Goal: Information Seeking & Learning: Learn about a topic

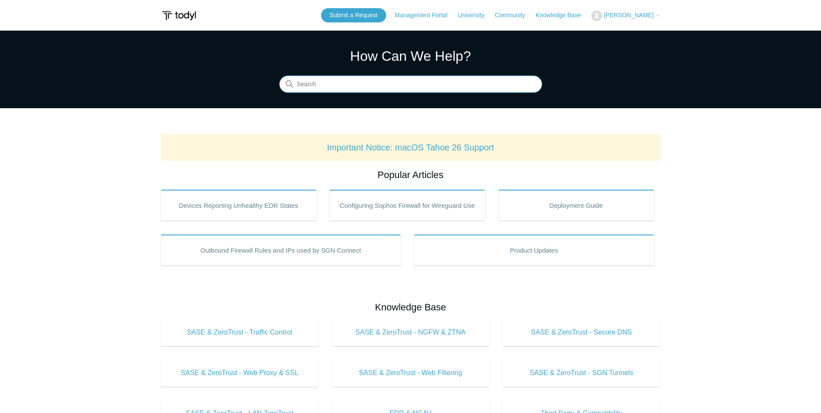
click at [325, 88] on input "Search" at bounding box center [410, 84] width 263 height 17
click at [323, 88] on input "location" at bounding box center [410, 84] width 263 height 17
type input "POP"
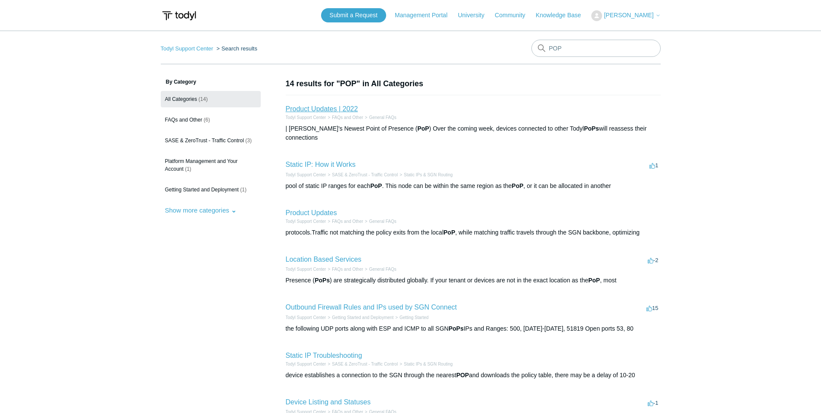
click at [324, 109] on link "Product Updates | 2022" at bounding box center [322, 108] width 72 height 7
click at [587, 47] on input "POP" at bounding box center [596, 48] width 129 height 17
type input "point of presence"
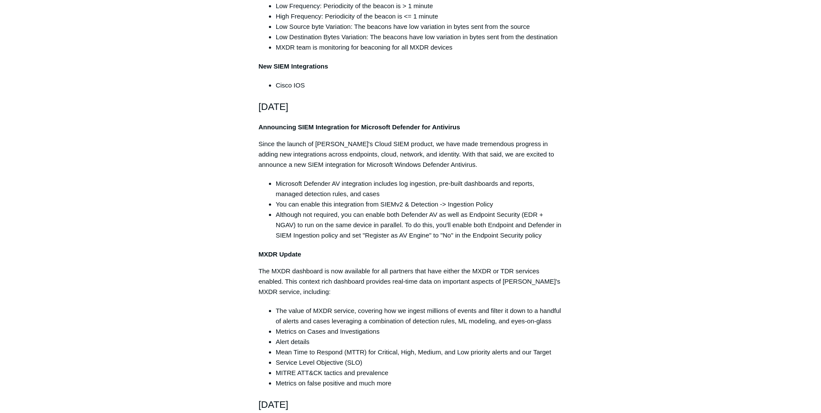
scroll to position [1392, 0]
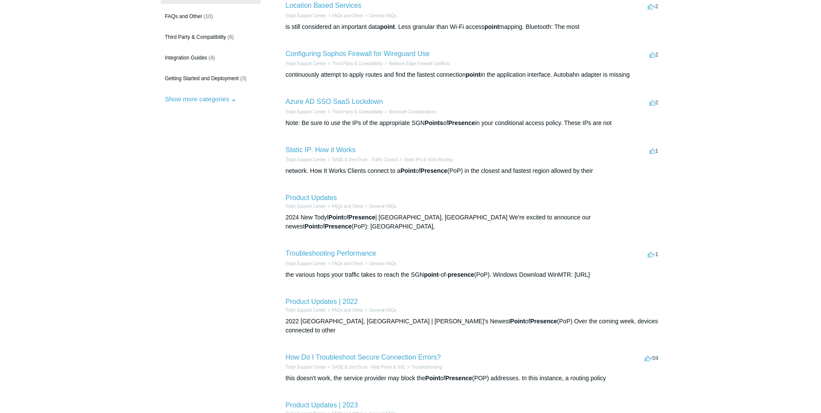
scroll to position [115, 0]
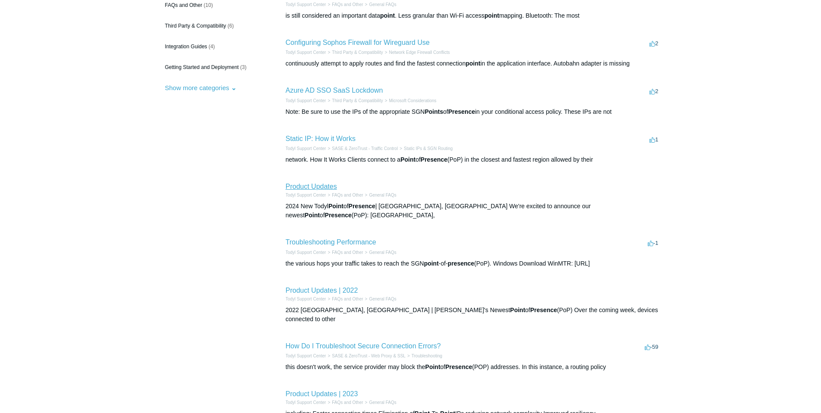
click at [308, 188] on link "Product Updates" at bounding box center [311, 186] width 51 height 7
click at [317, 188] on link "Product Updates" at bounding box center [311, 186] width 51 height 7
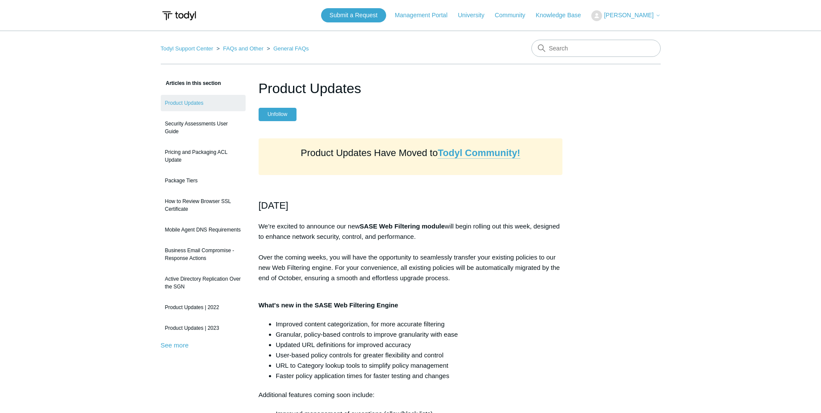
scroll to position [17, 0]
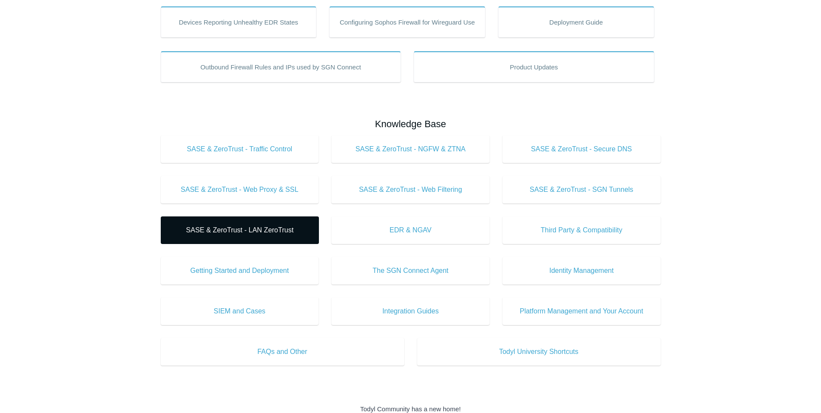
scroll to position [178, 0]
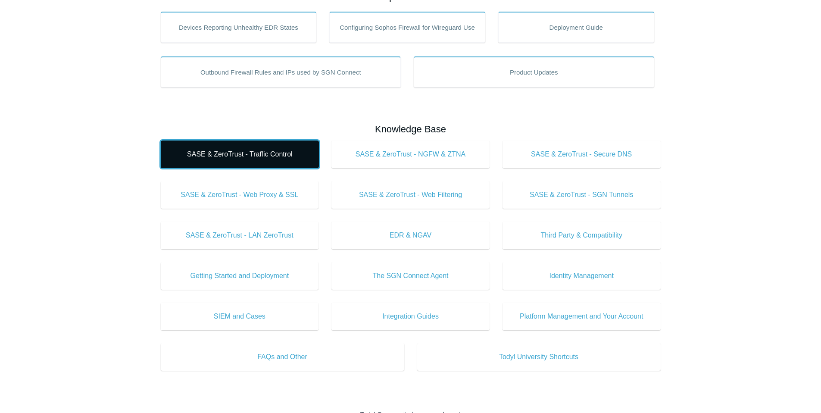
click at [262, 151] on span "SASE & ZeroTrust - Traffic Control" at bounding box center [240, 154] width 132 height 10
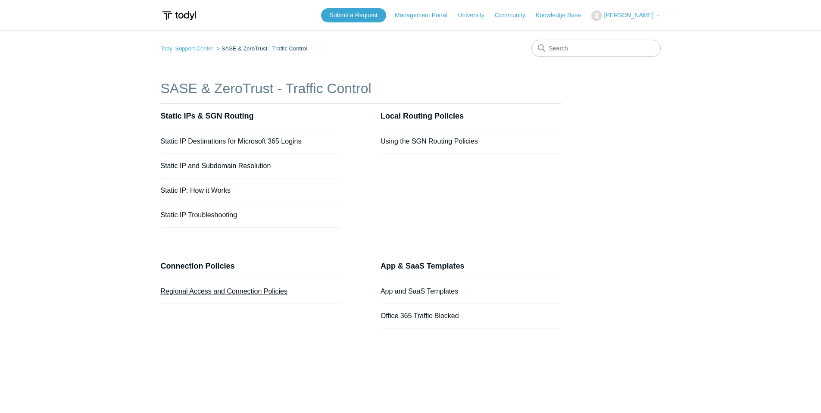
click at [247, 294] on link "Regional Access and Connection Policies" at bounding box center [224, 291] width 127 height 7
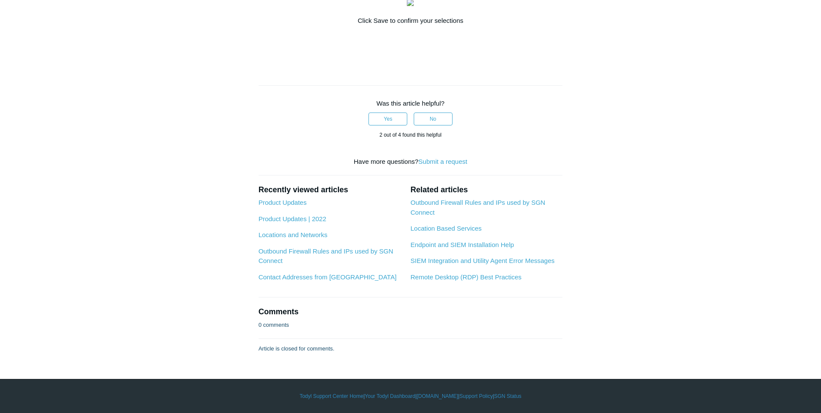
scroll to position [616, 0]
click at [455, 216] on link "Outbound Firewall Rules and IPs used by SGN Connect" at bounding box center [477, 207] width 135 height 17
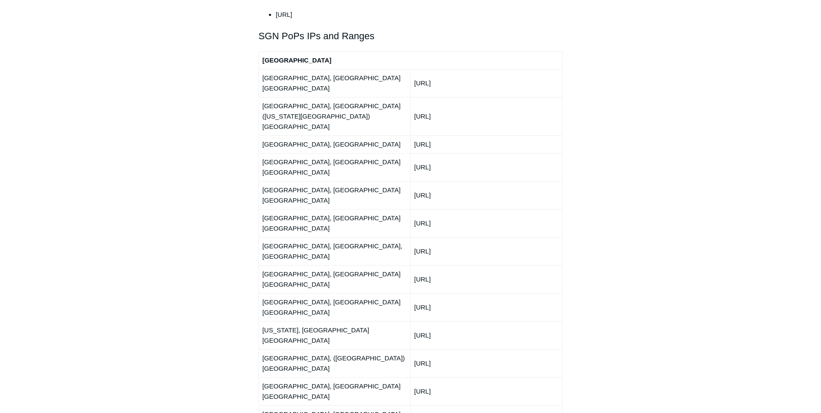
scroll to position [1026, 0]
